Goal: Information Seeking & Learning: Learn about a topic

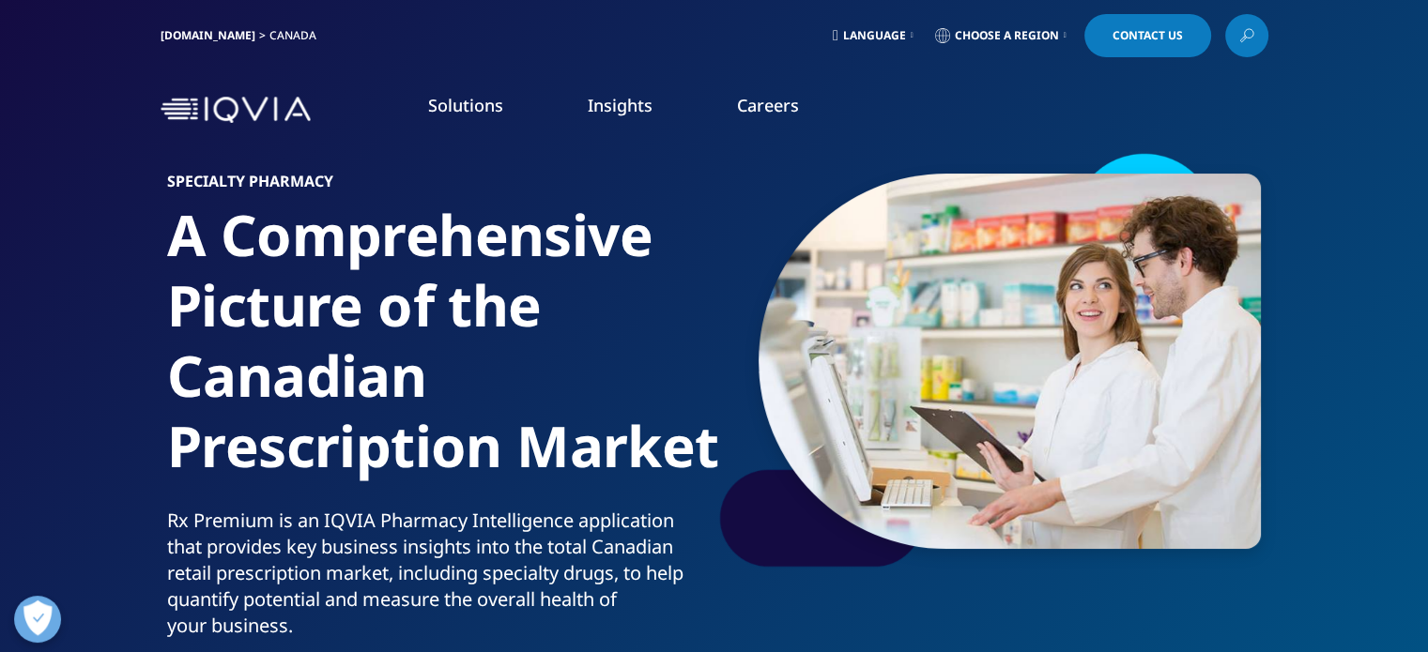
click at [229, 114] on img at bounding box center [235, 110] width 150 height 27
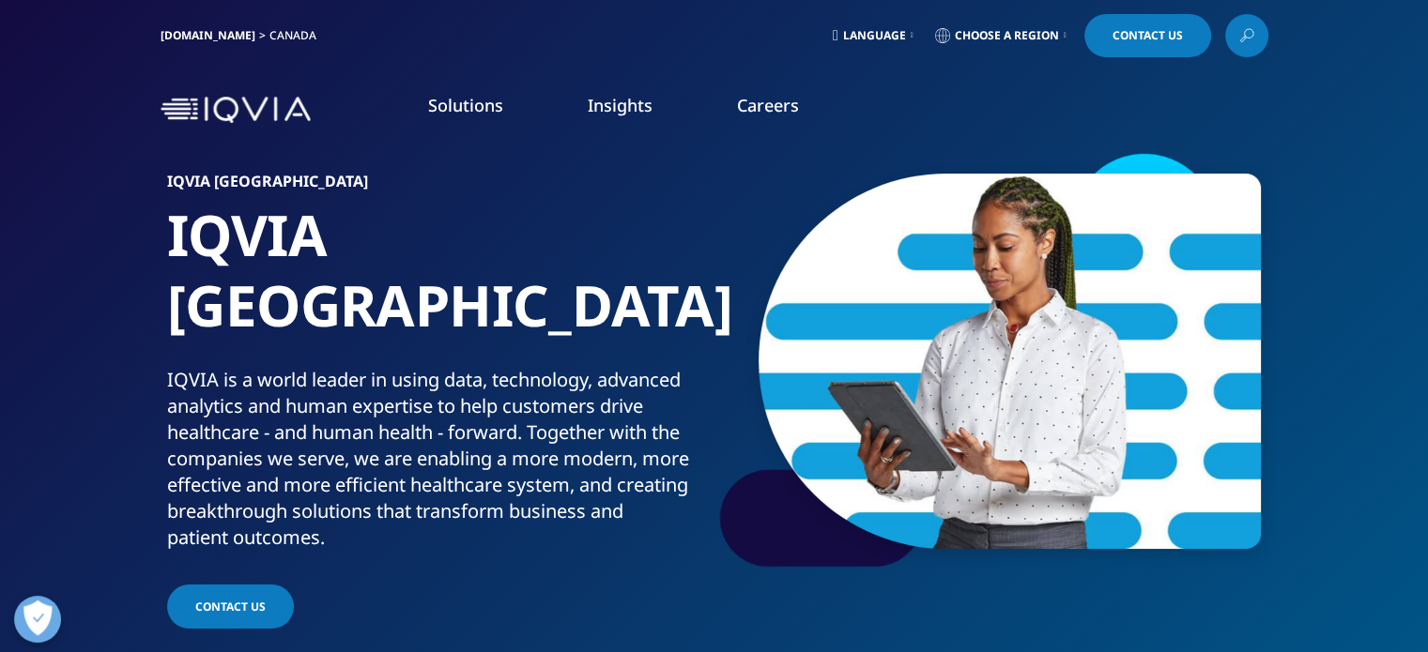
click at [197, 36] on link "[DOMAIN_NAME]" at bounding box center [207, 35] width 95 height 16
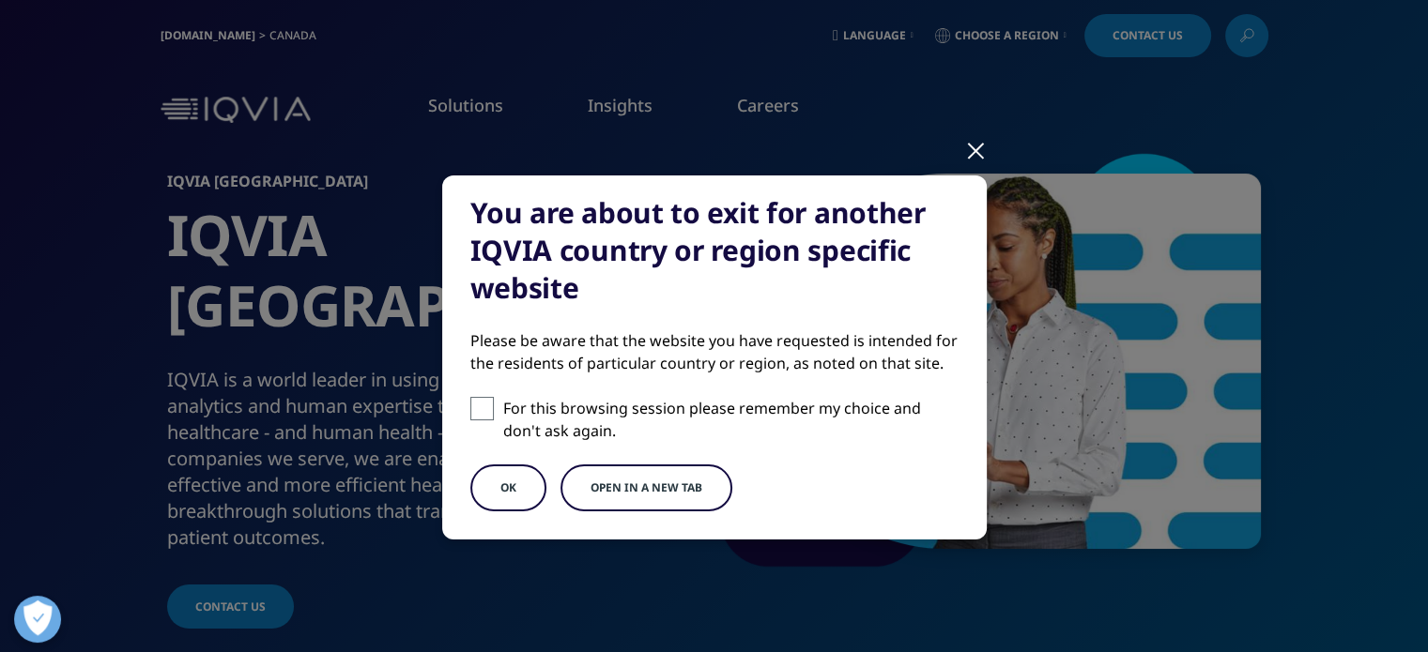
click at [499, 487] on button "OK" at bounding box center [508, 488] width 76 height 47
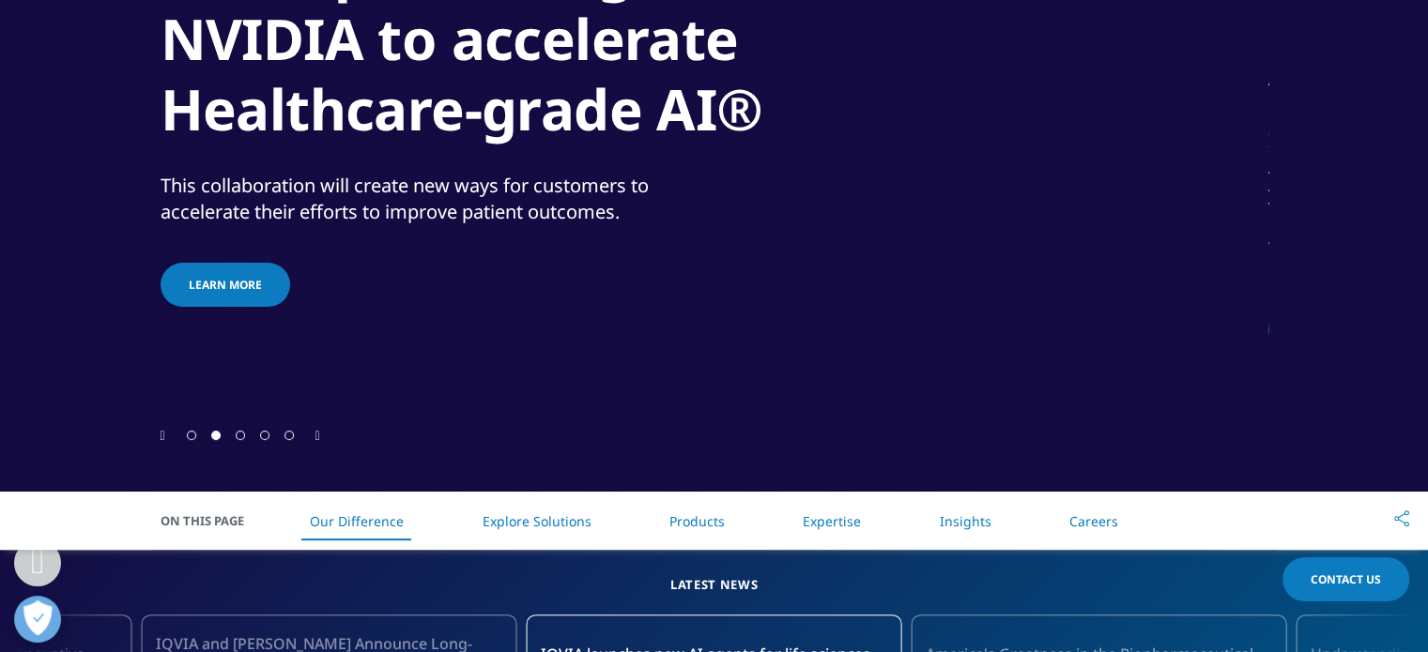
scroll to position [563, 0]
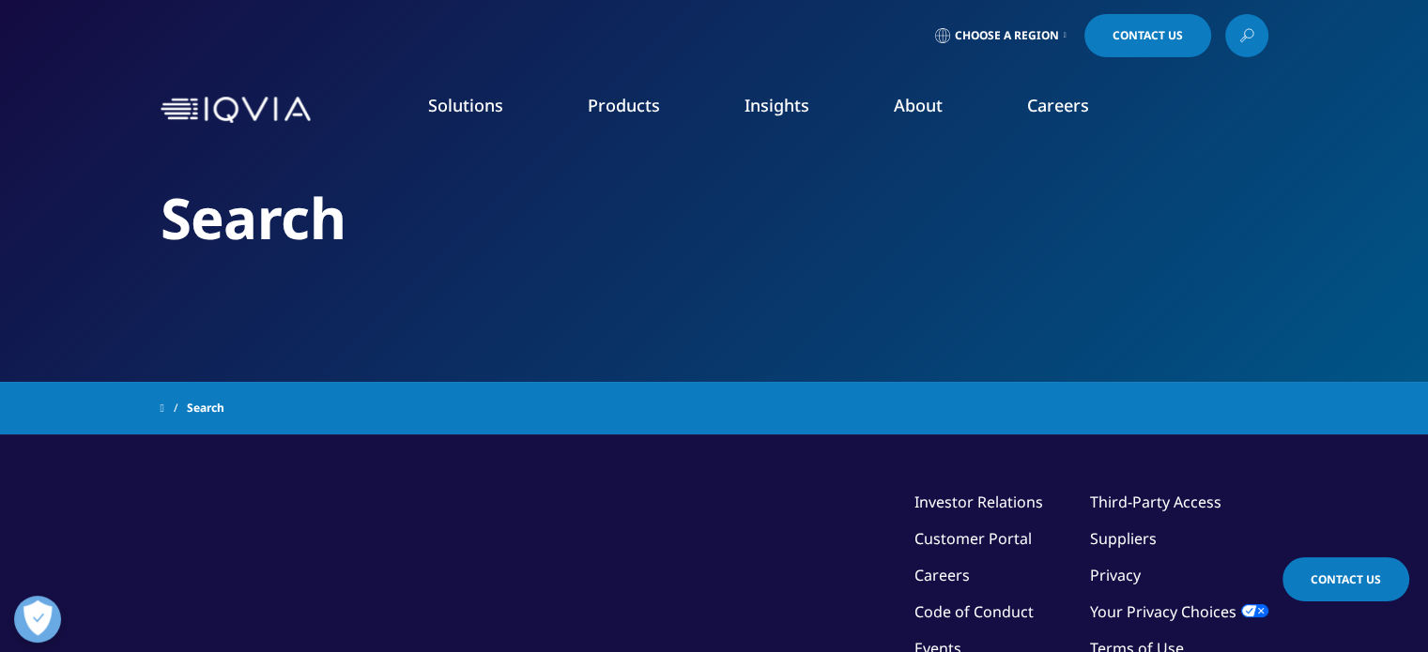
type input "specialty pharmacy"
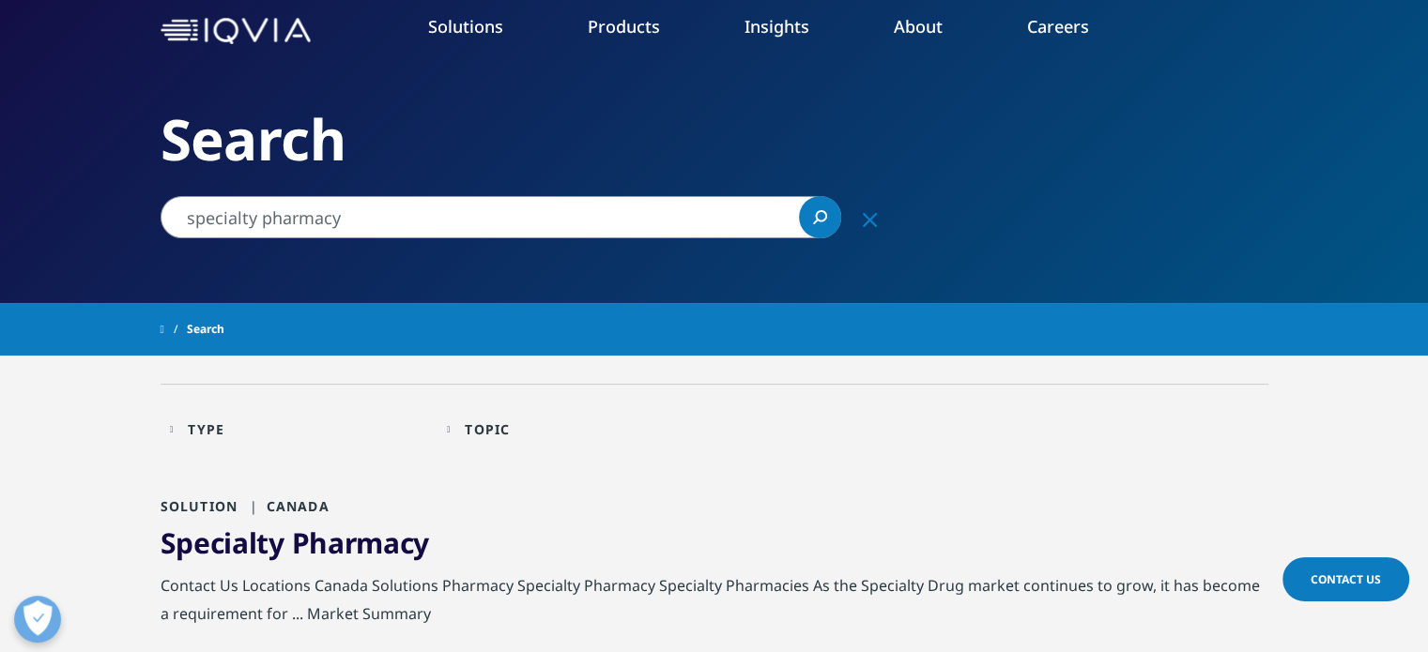
scroll to position [188, 0]
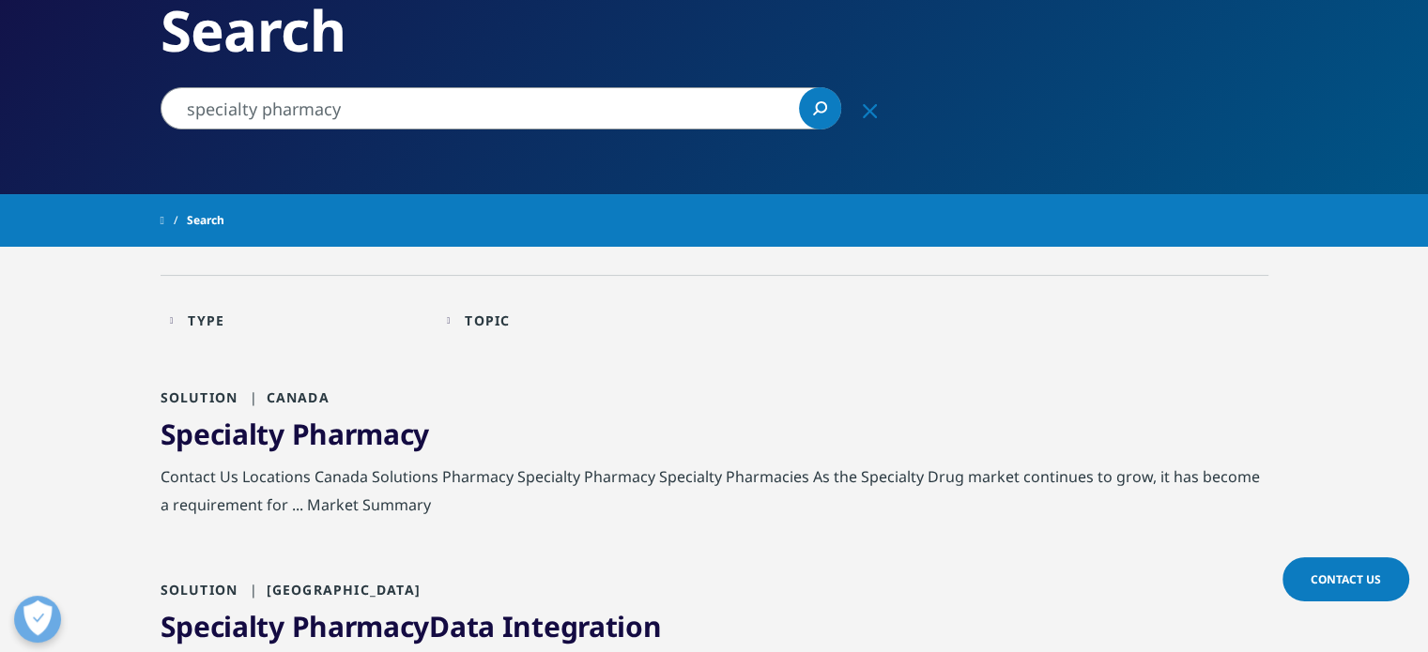
click at [408, 440] on span "Pharmacy" at bounding box center [361, 434] width 138 height 38
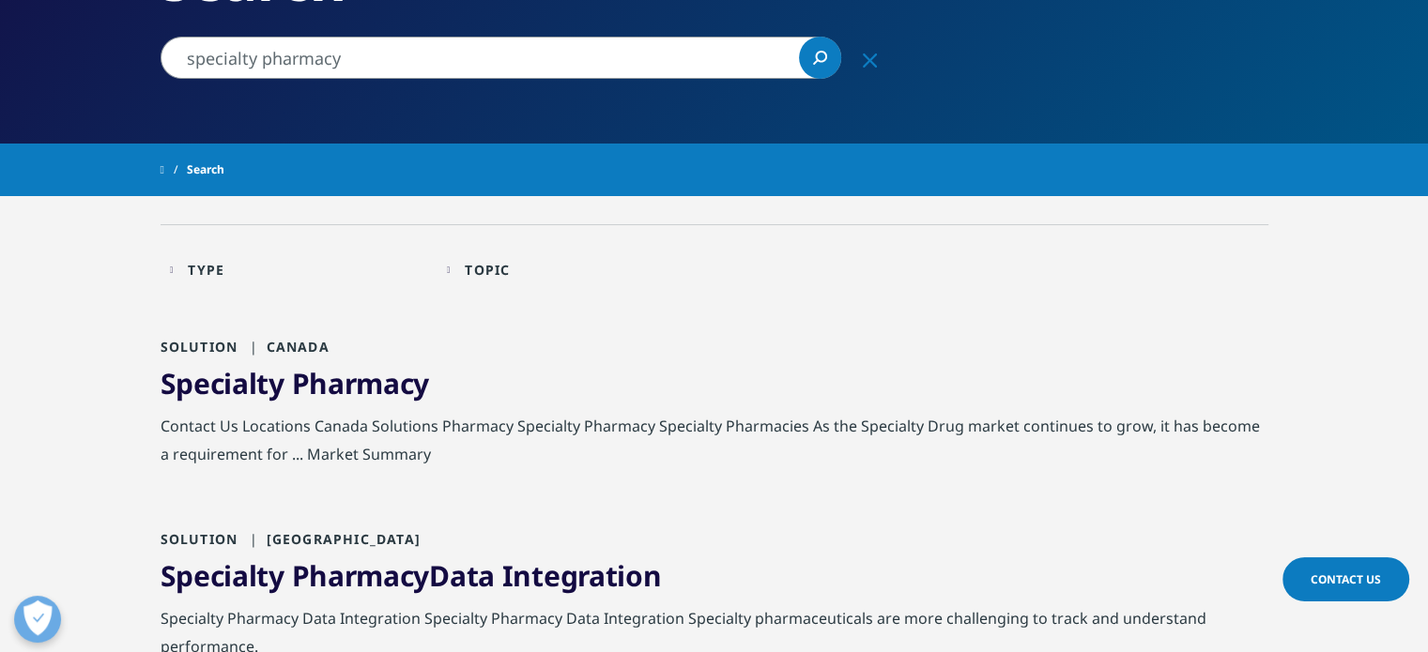
scroll to position [282, 0]
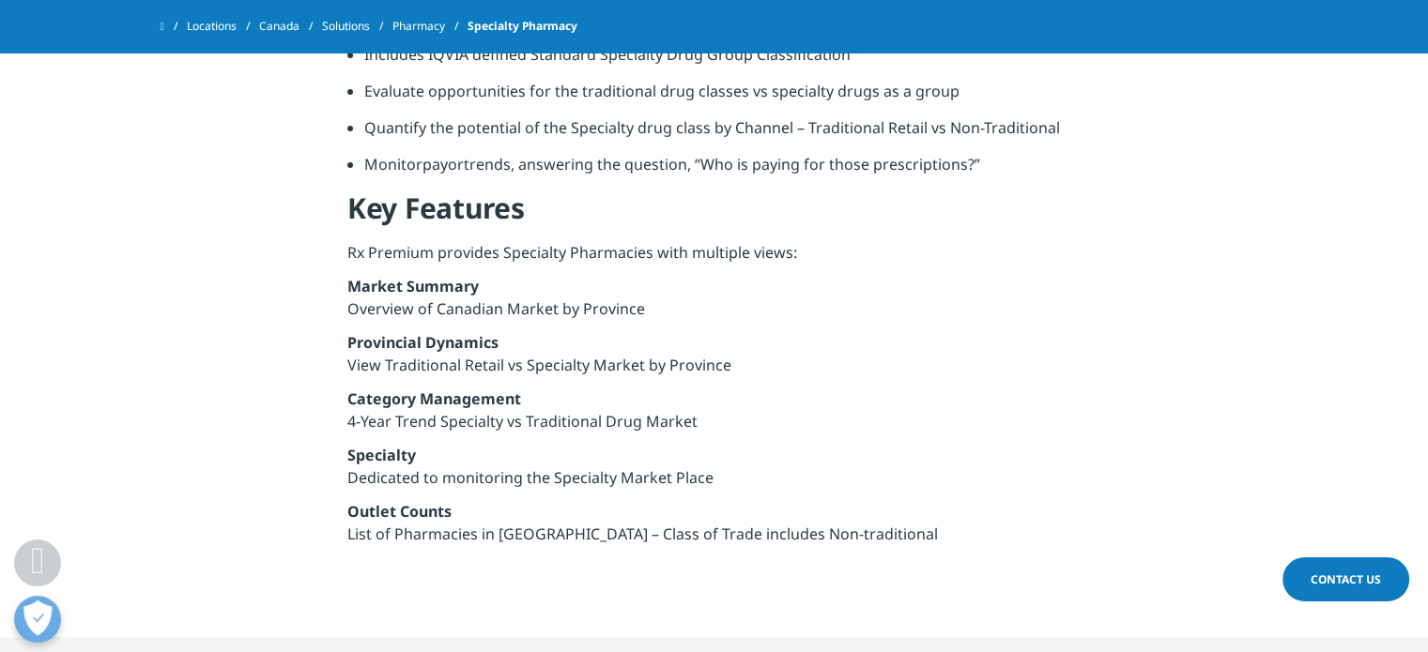
scroll to position [1032, 0]
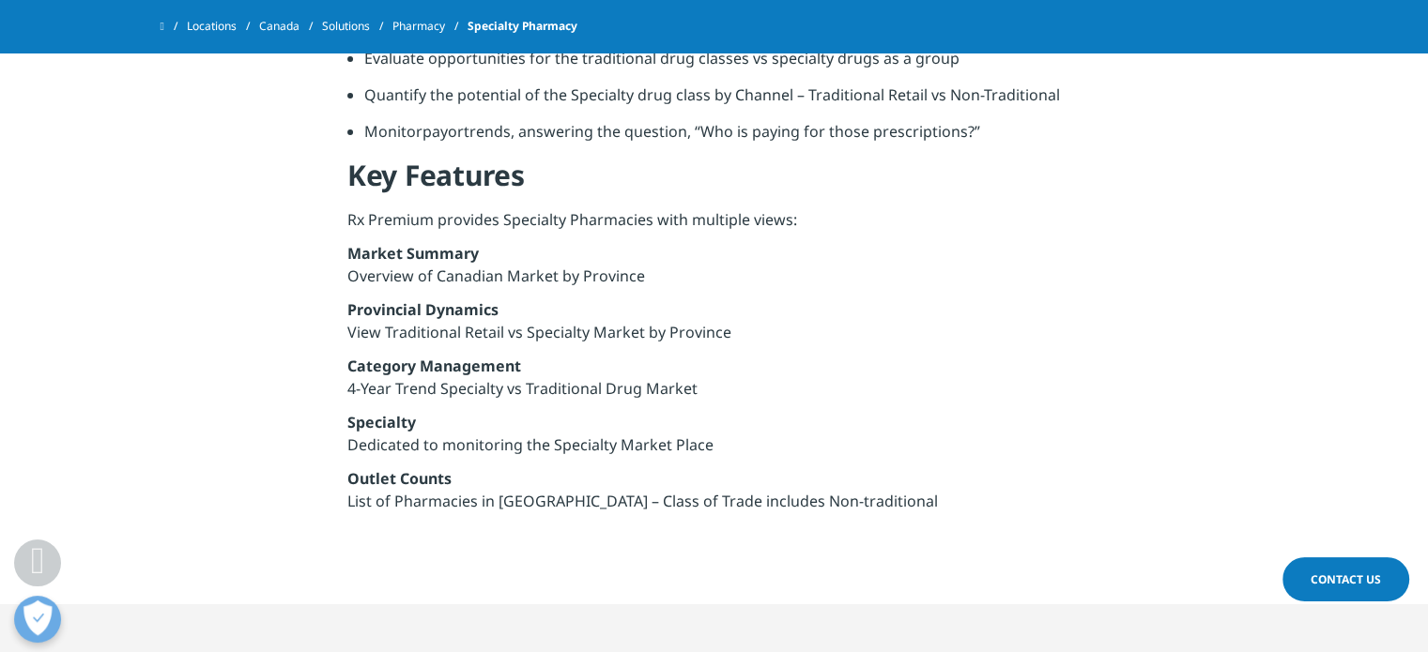
drag, startPoint x: 371, startPoint y: 446, endPoint x: 709, endPoint y: 450, distance: 337.9
click at [709, 450] on p "Specialty Dedicated to monitoring the Specialty Market Place" at bounding box center [713, 439] width 733 height 56
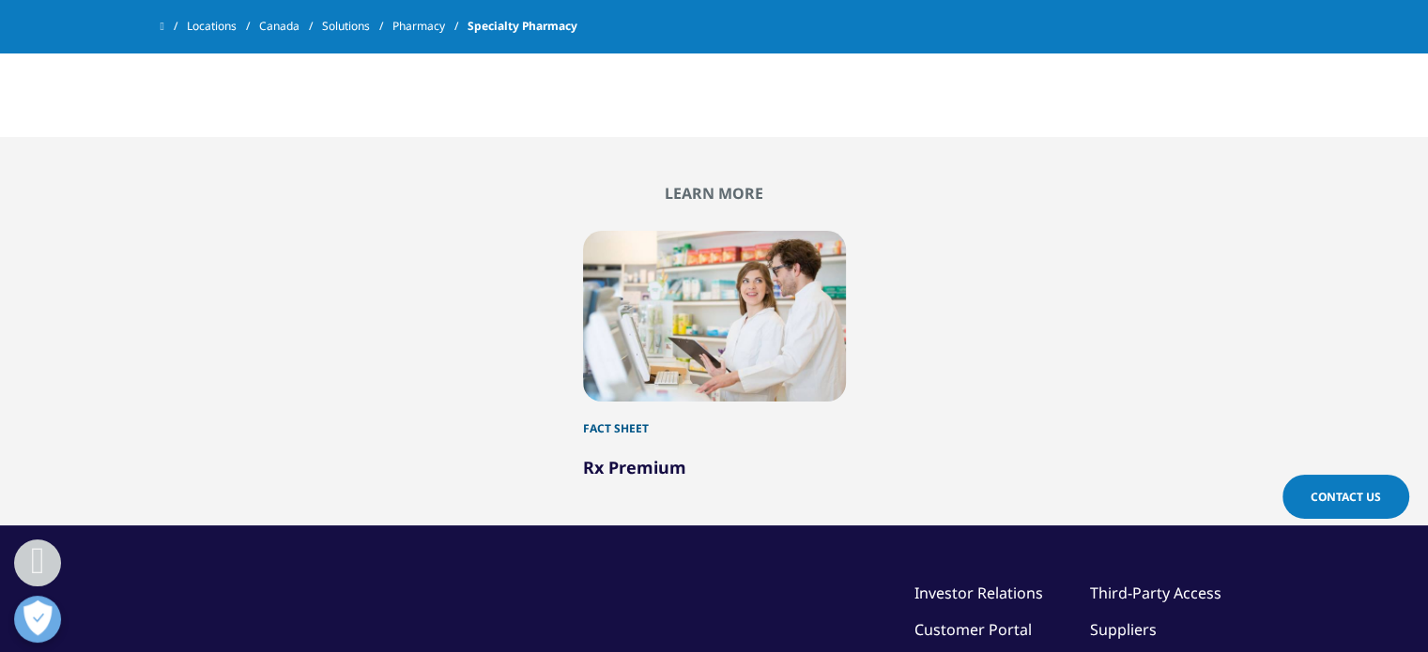
scroll to position [1502, 0]
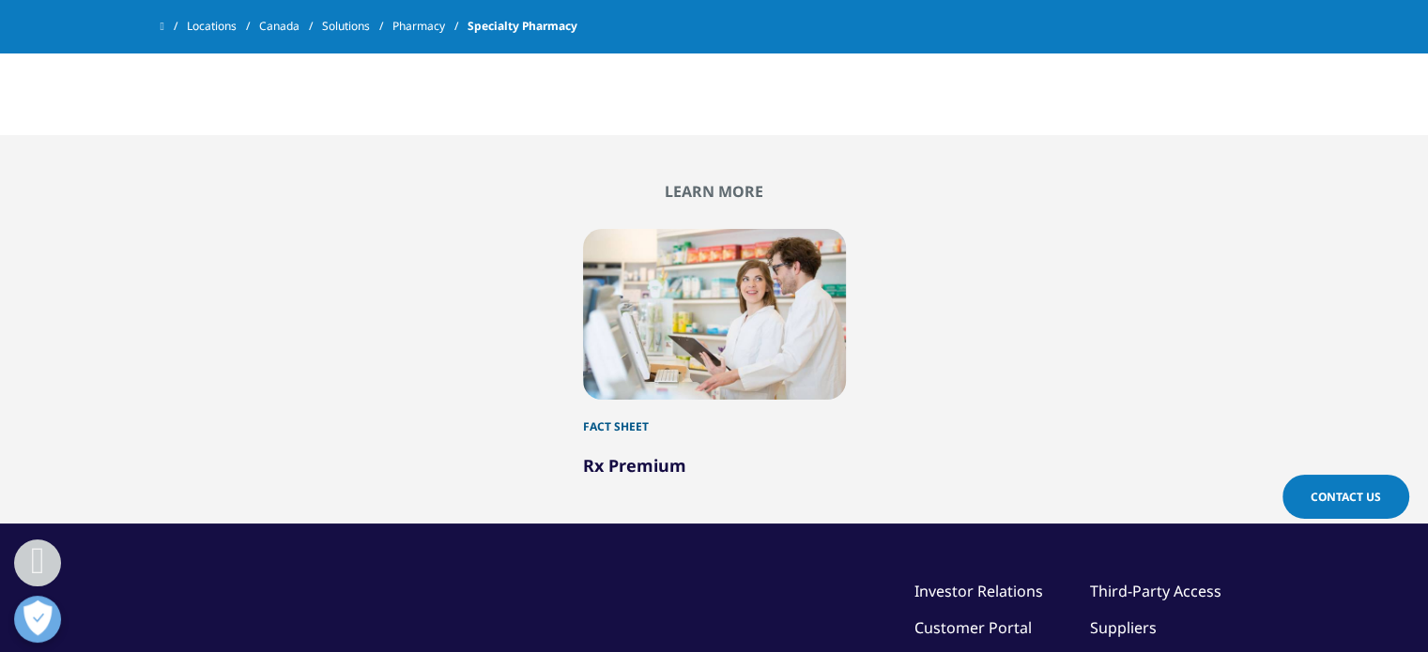
click at [597, 420] on div "Fact Sheet" at bounding box center [714, 418] width 263 height 36
click at [611, 417] on div "Fact Sheet" at bounding box center [714, 418] width 263 height 36
click at [680, 376] on div at bounding box center [714, 314] width 263 height 171
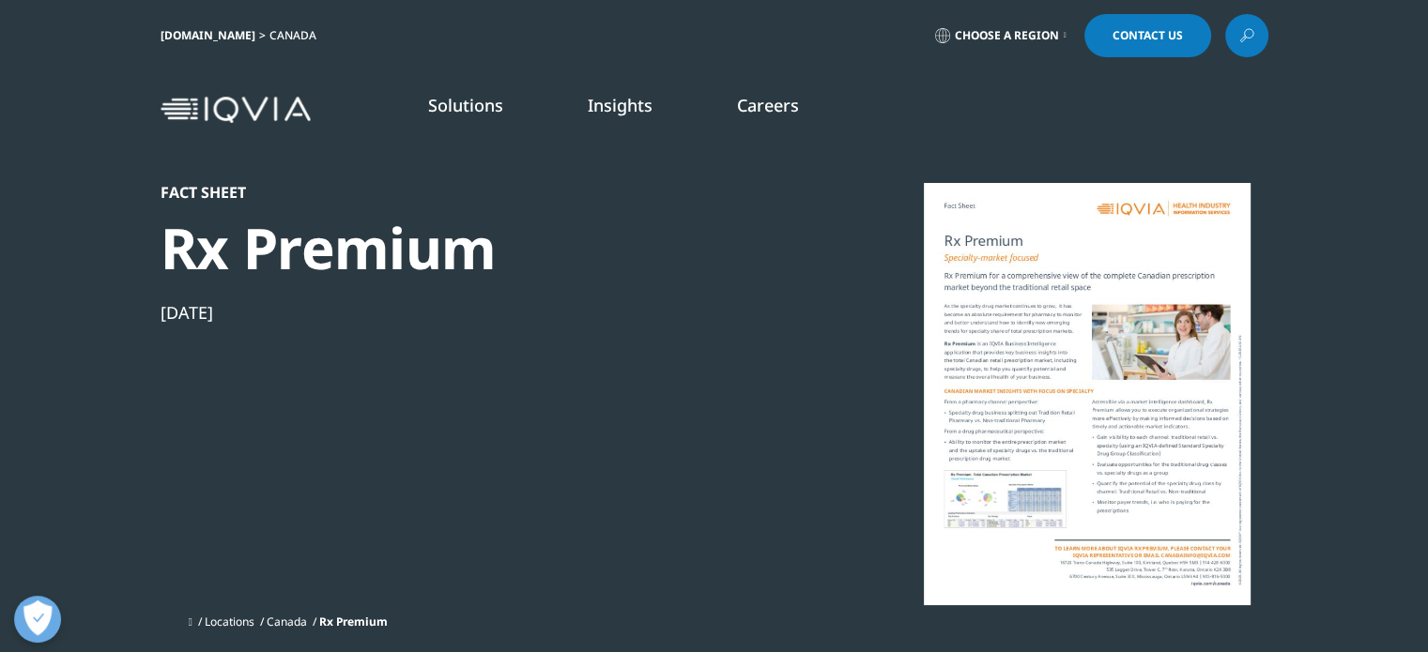
scroll to position [172, 1107]
click at [1029, 421] on div at bounding box center [1087, 394] width 362 height 422
click at [1036, 281] on div at bounding box center [1087, 394] width 362 height 422
click at [1146, 252] on div at bounding box center [1087, 394] width 362 height 422
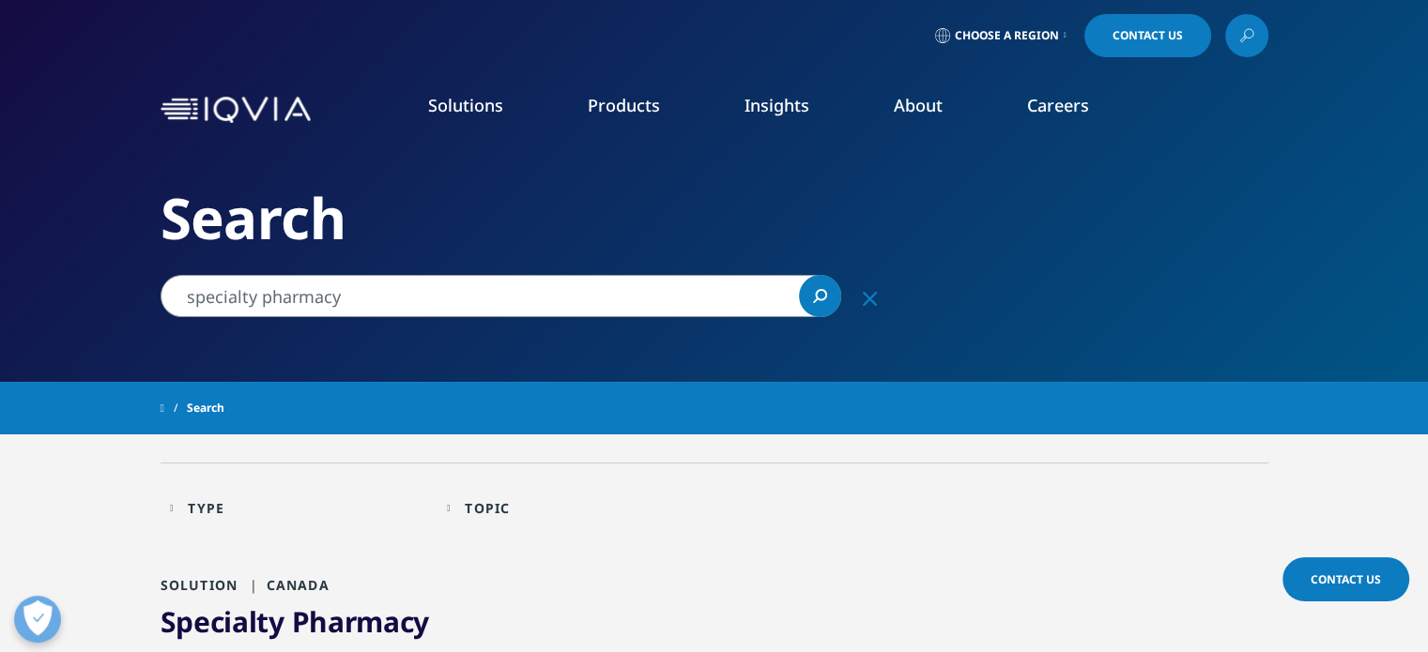
click at [422, 294] on input "specialty pharmacy" at bounding box center [500, 296] width 680 height 42
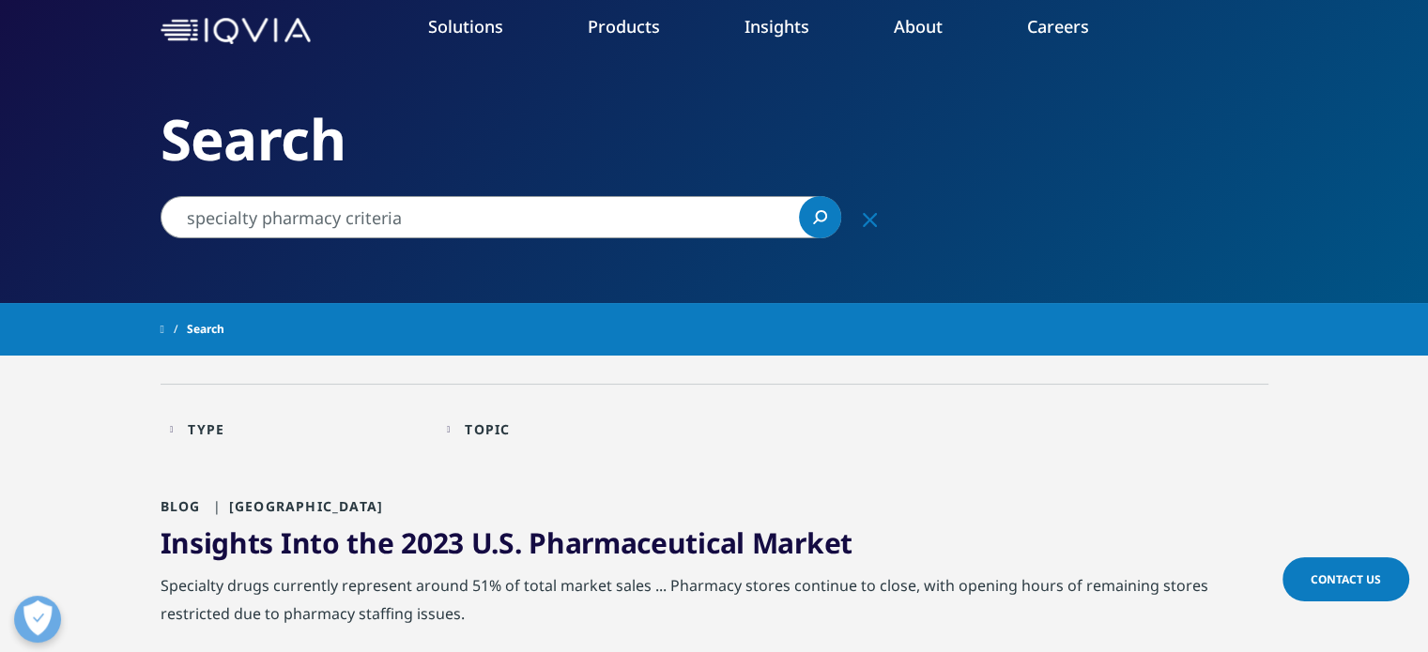
scroll to position [188, 0]
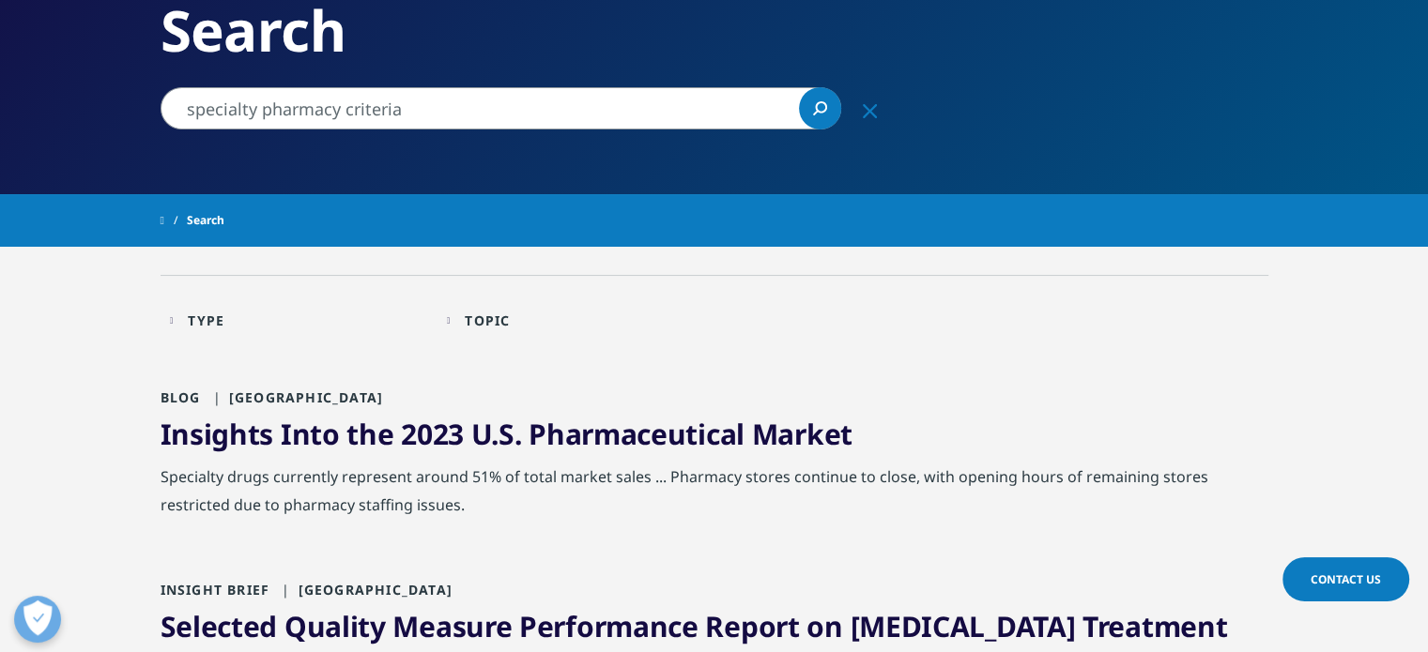
type input "specialty pharmacy"
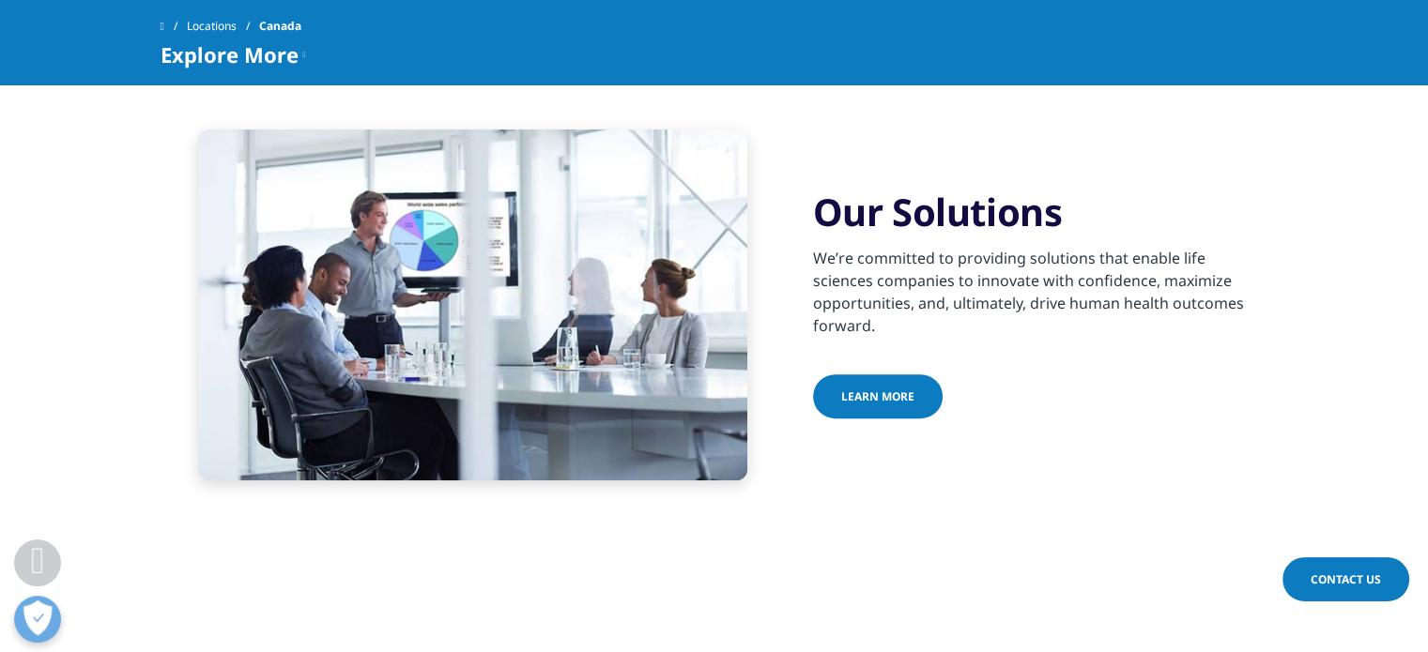
scroll to position [657, 0]
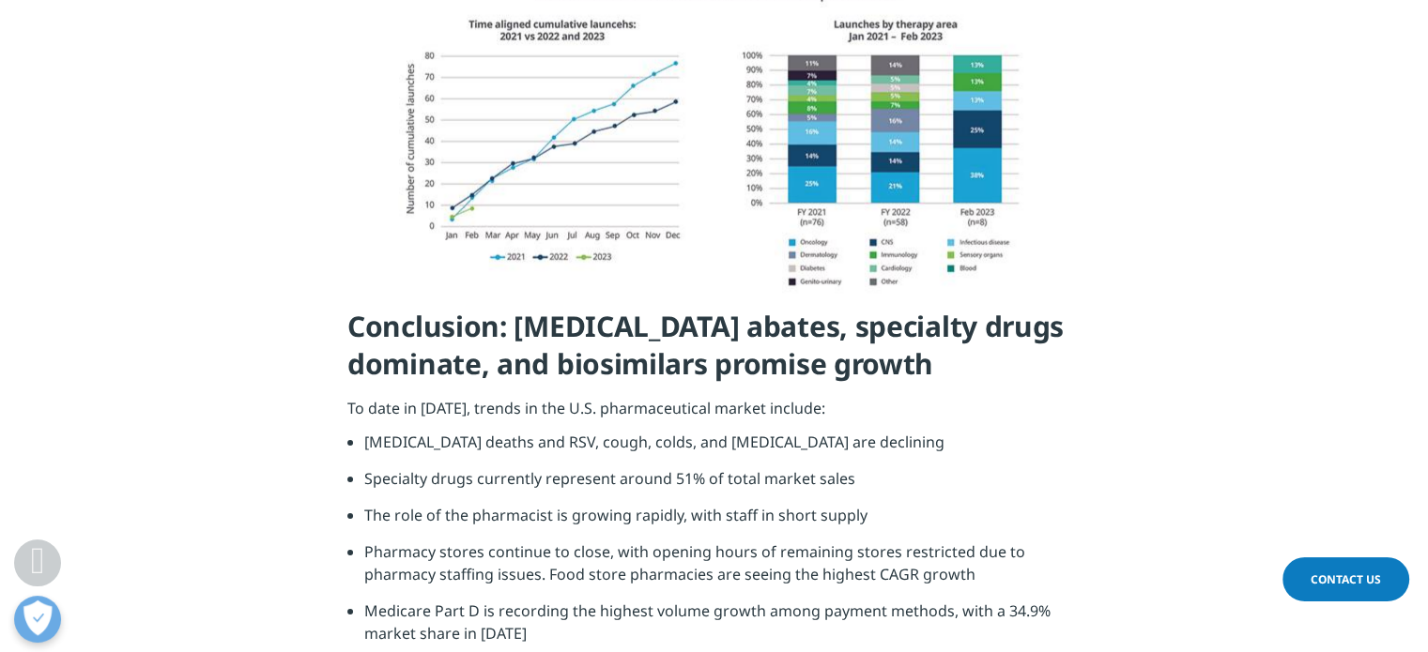
scroll to position [5535, 0]
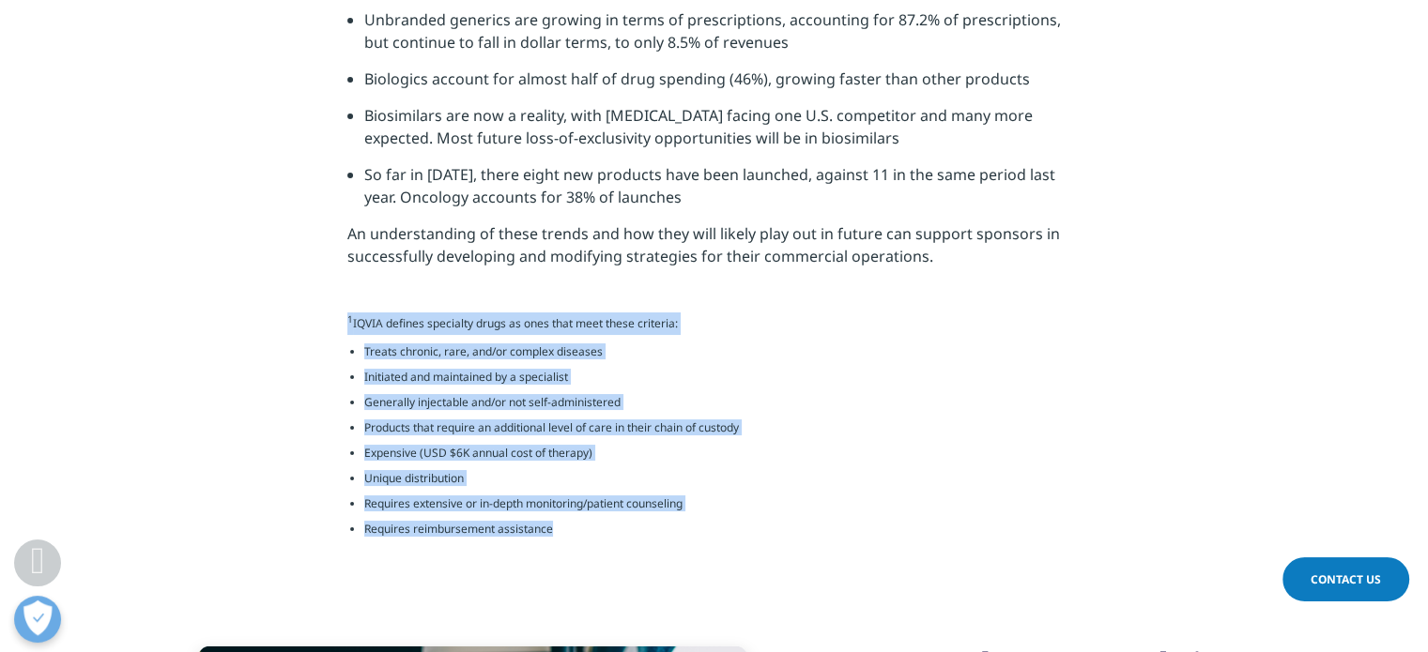
drag, startPoint x: 336, startPoint y: 321, endPoint x: 561, endPoint y: 540, distance: 313.9
click at [561, 540] on section "Conclusion: COVID-19 abates, specialty drugs dominate, and biosimilars promise …" at bounding box center [714, 126] width 1428 height 939
copy div "1 IQVIA defines specialty drugs as ones that meet these criteria: Treats chroni…"
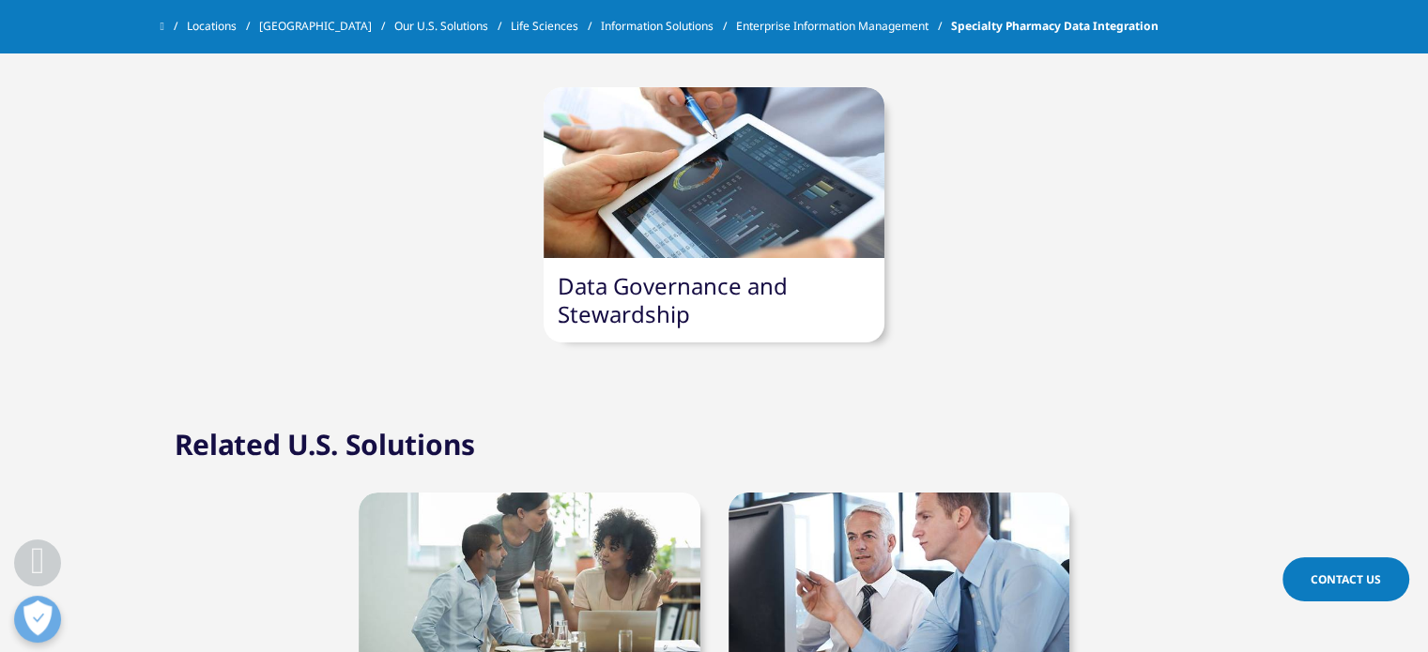
scroll to position [1049, 0]
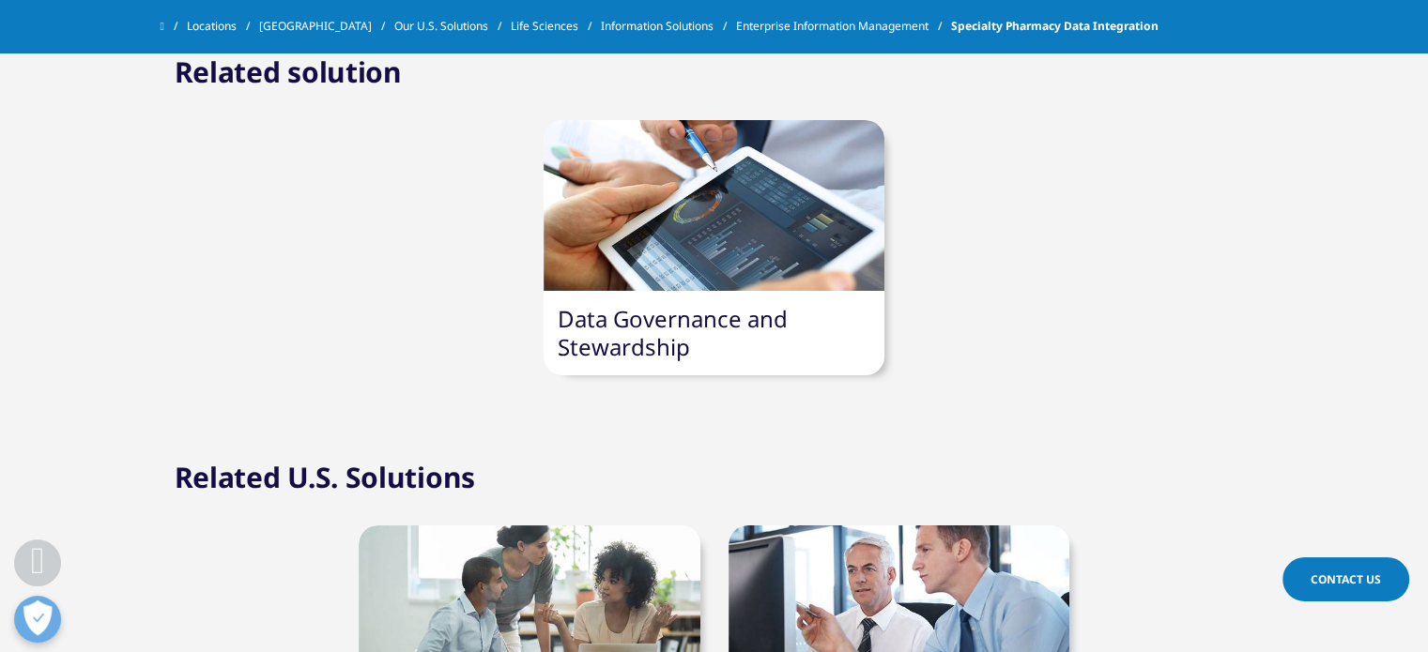
click at [704, 322] on link "Data Governance and Stewardship" at bounding box center [672, 332] width 230 height 59
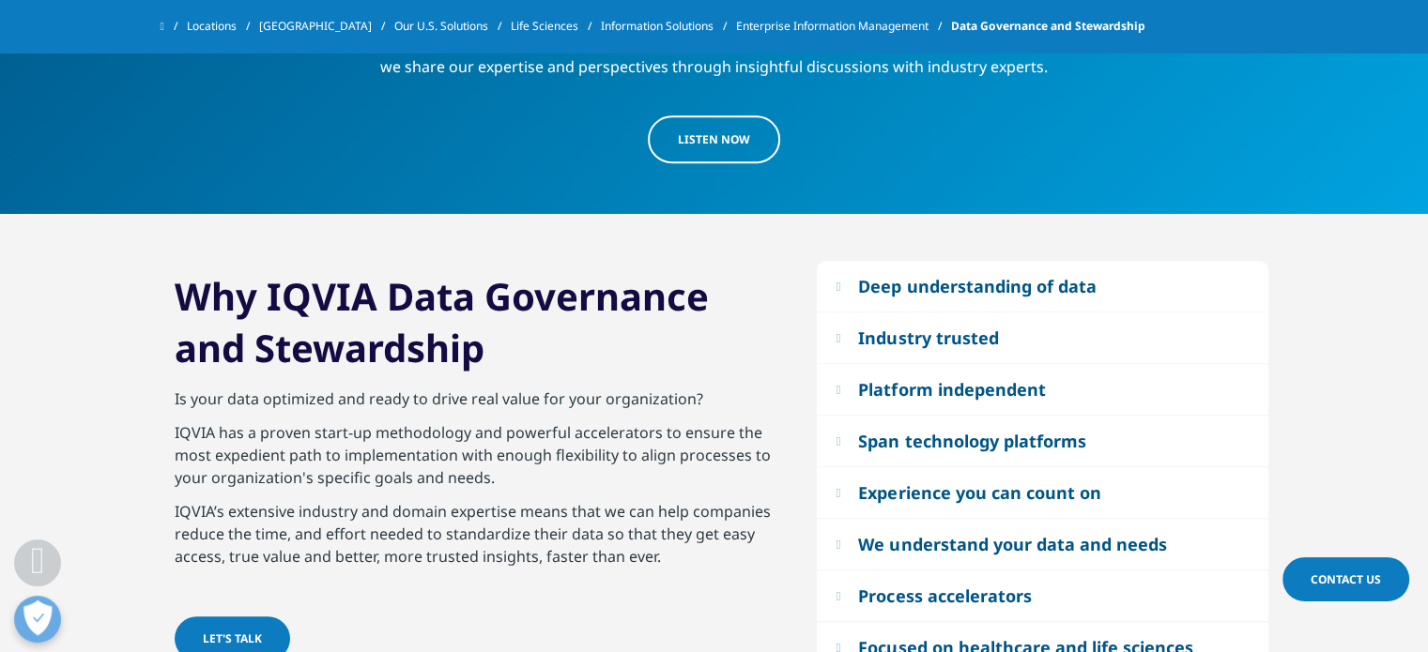
scroll to position [1220, 0]
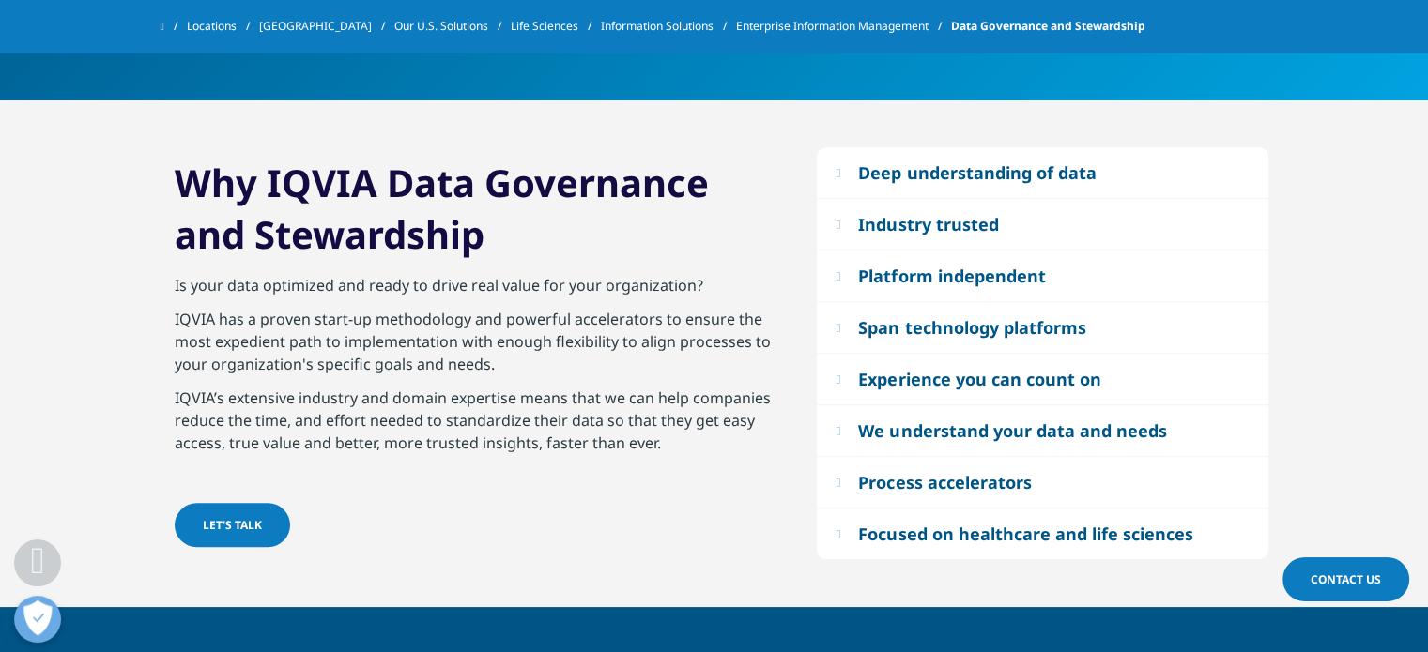
click at [219, 25] on link "Locations" at bounding box center [223, 26] width 72 height 34
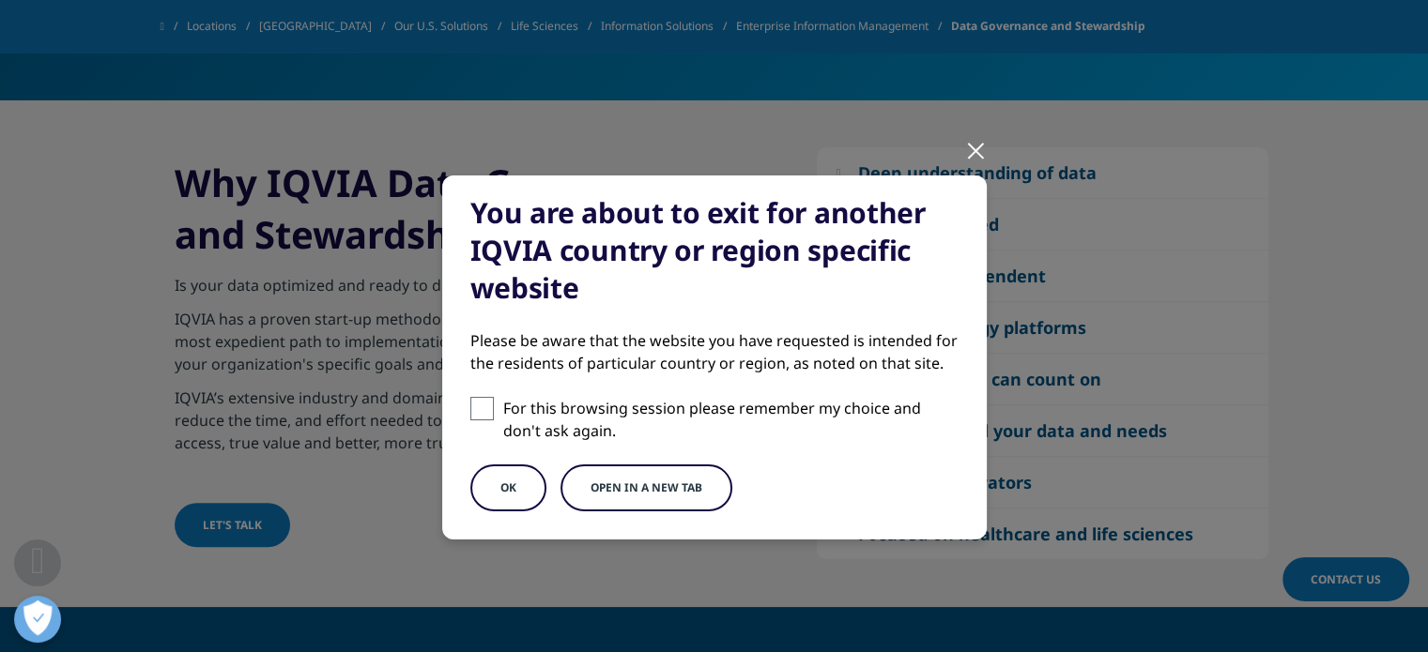
click at [513, 496] on button "OK" at bounding box center [508, 488] width 76 height 47
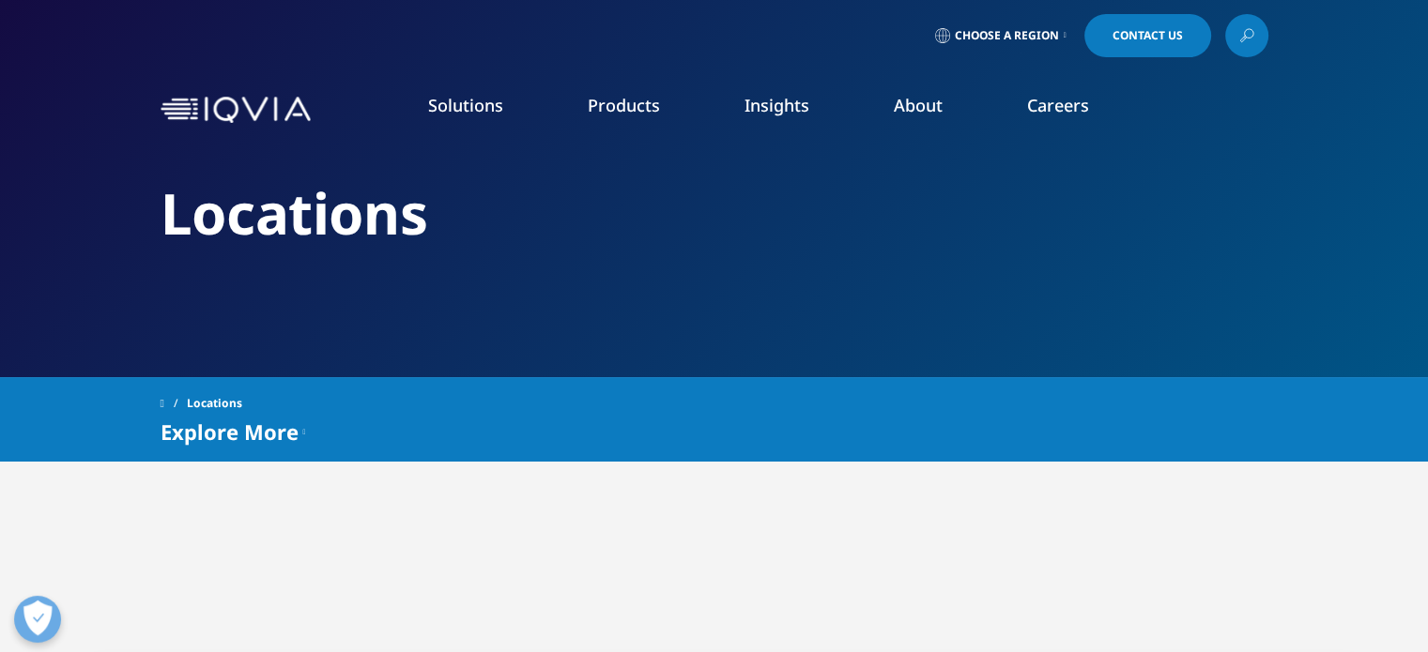
click at [987, 42] on span "Choose a Region" at bounding box center [1006, 35] width 104 height 15
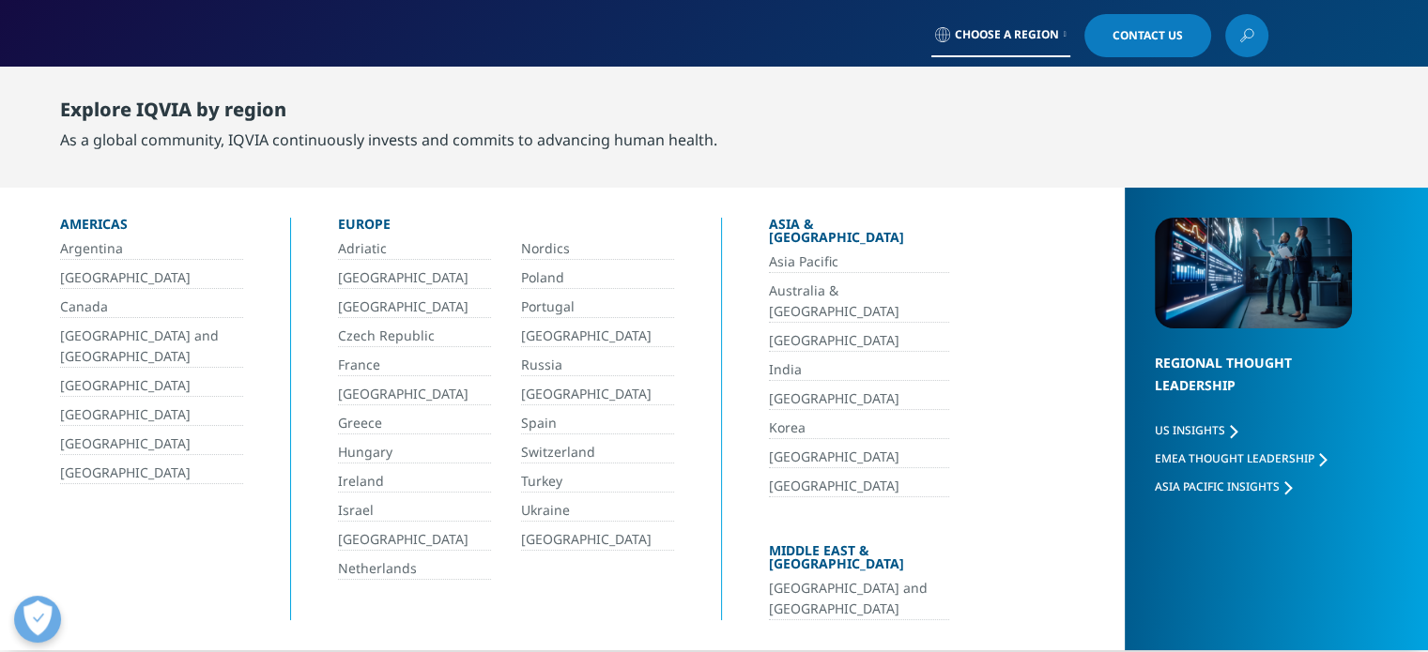
click at [573, 453] on link "Switzerland" at bounding box center [597, 453] width 153 height 22
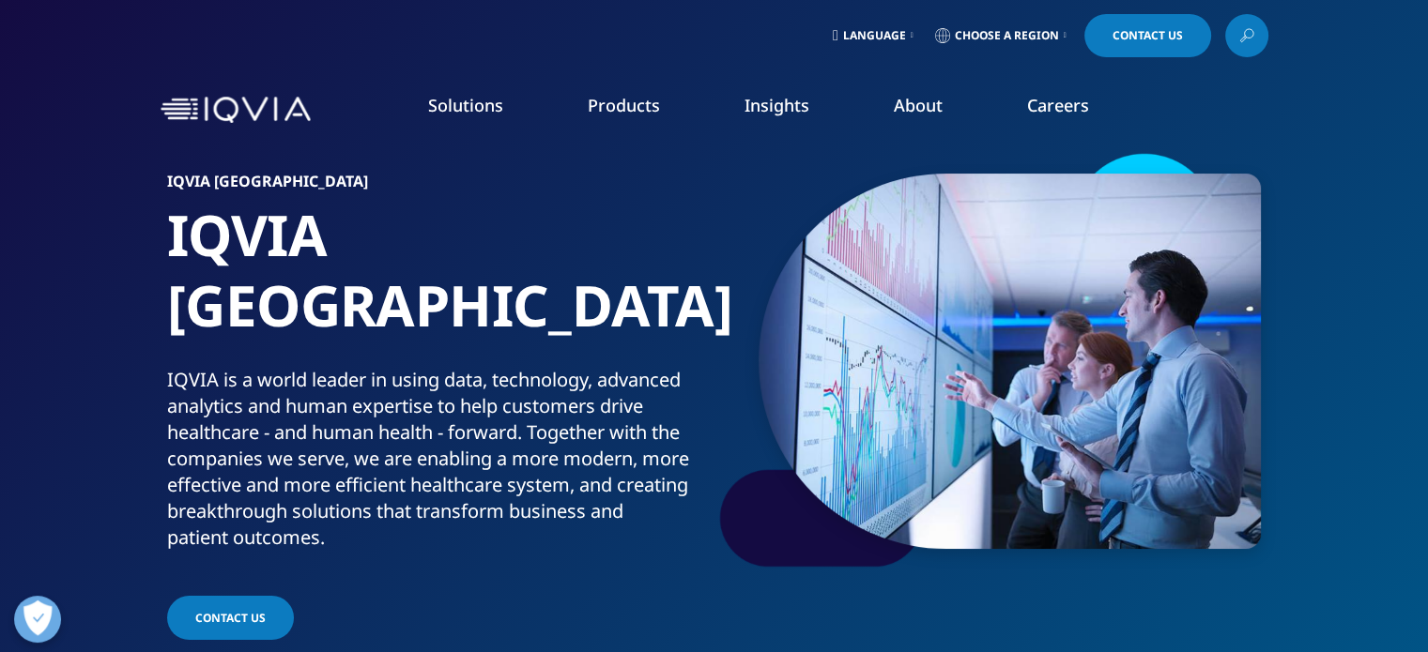
click at [893, 28] on span "Language" at bounding box center [874, 35] width 63 height 15
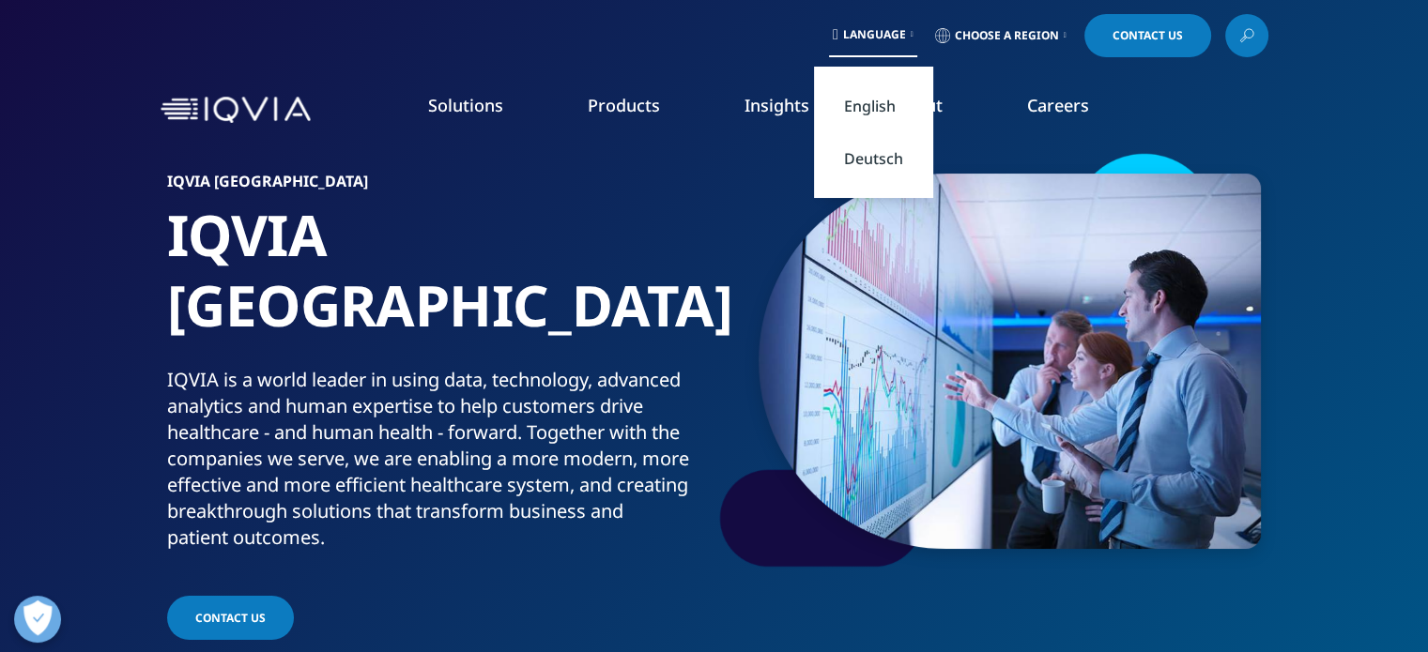
click at [893, 28] on span "Language" at bounding box center [874, 34] width 63 height 15
